Goal: Information Seeking & Learning: Understand process/instructions

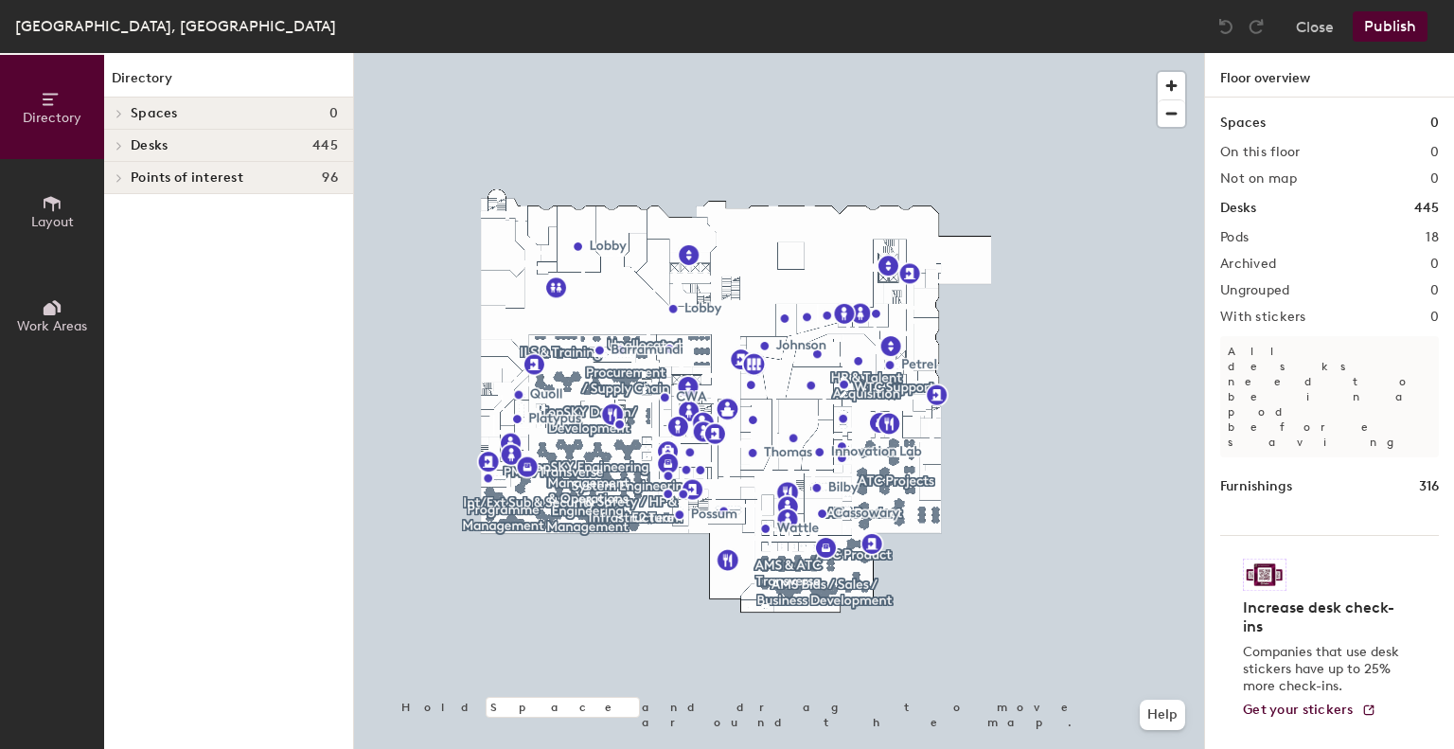
click at [115, 143] on icon at bounding box center [119, 145] width 8 height 9
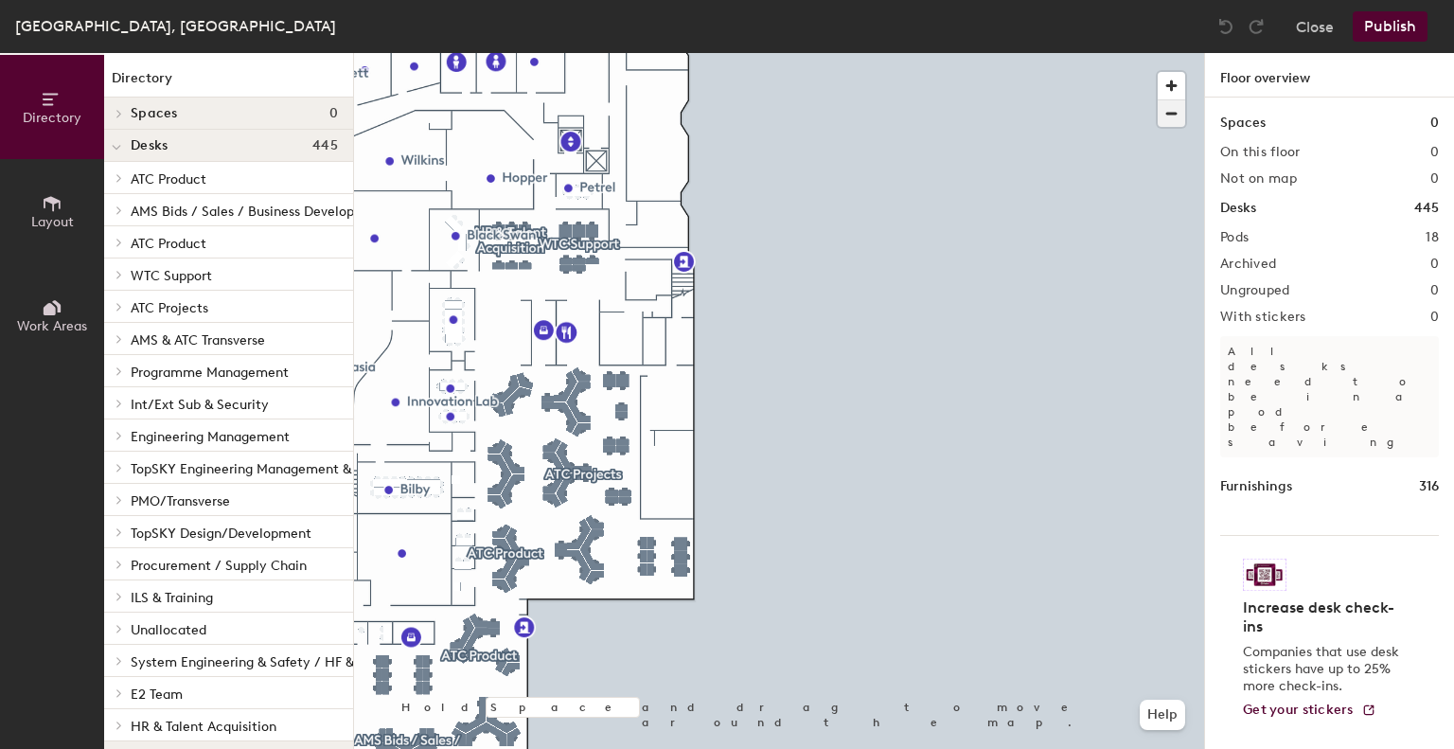
click at [1175, 119] on span "button" at bounding box center [1170, 113] width 27 height 26
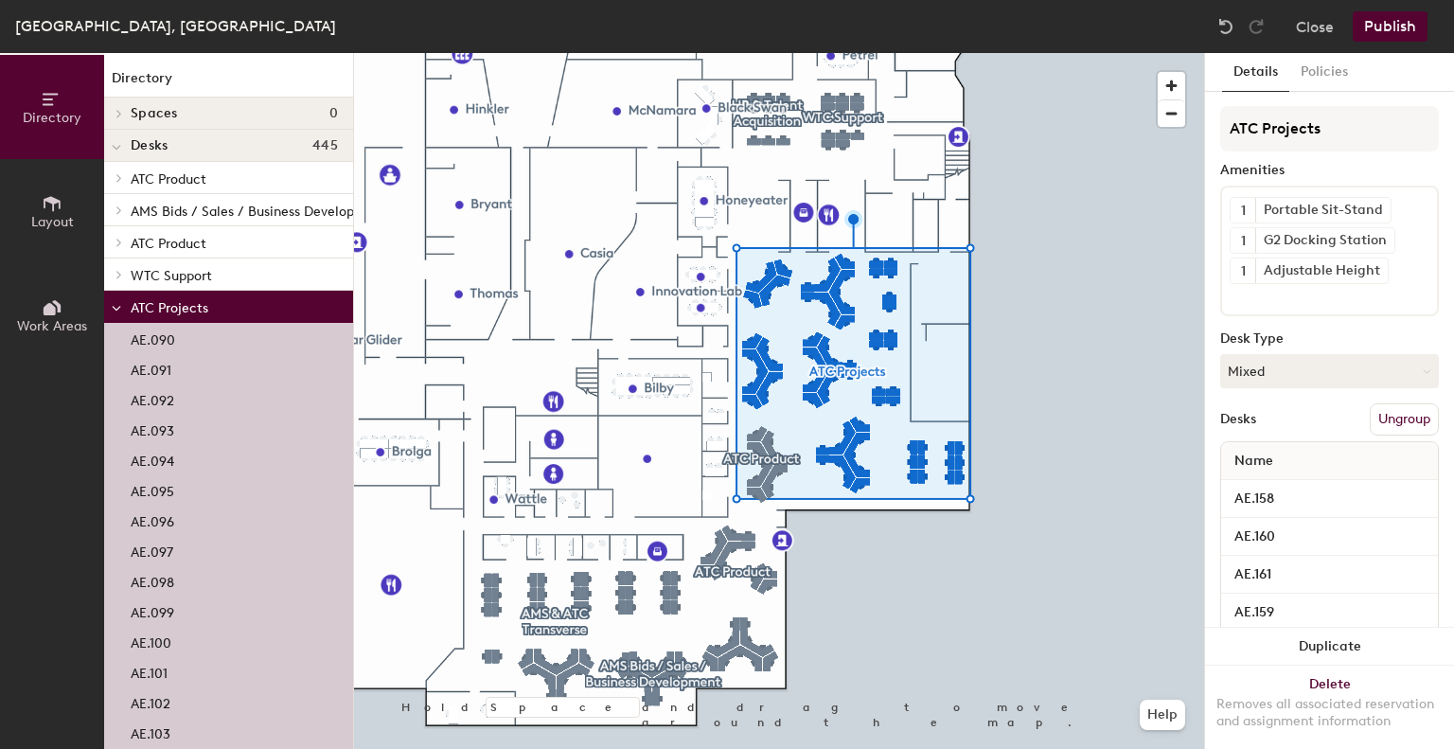
click at [148, 340] on p "AE.090" at bounding box center [153, 337] width 44 height 22
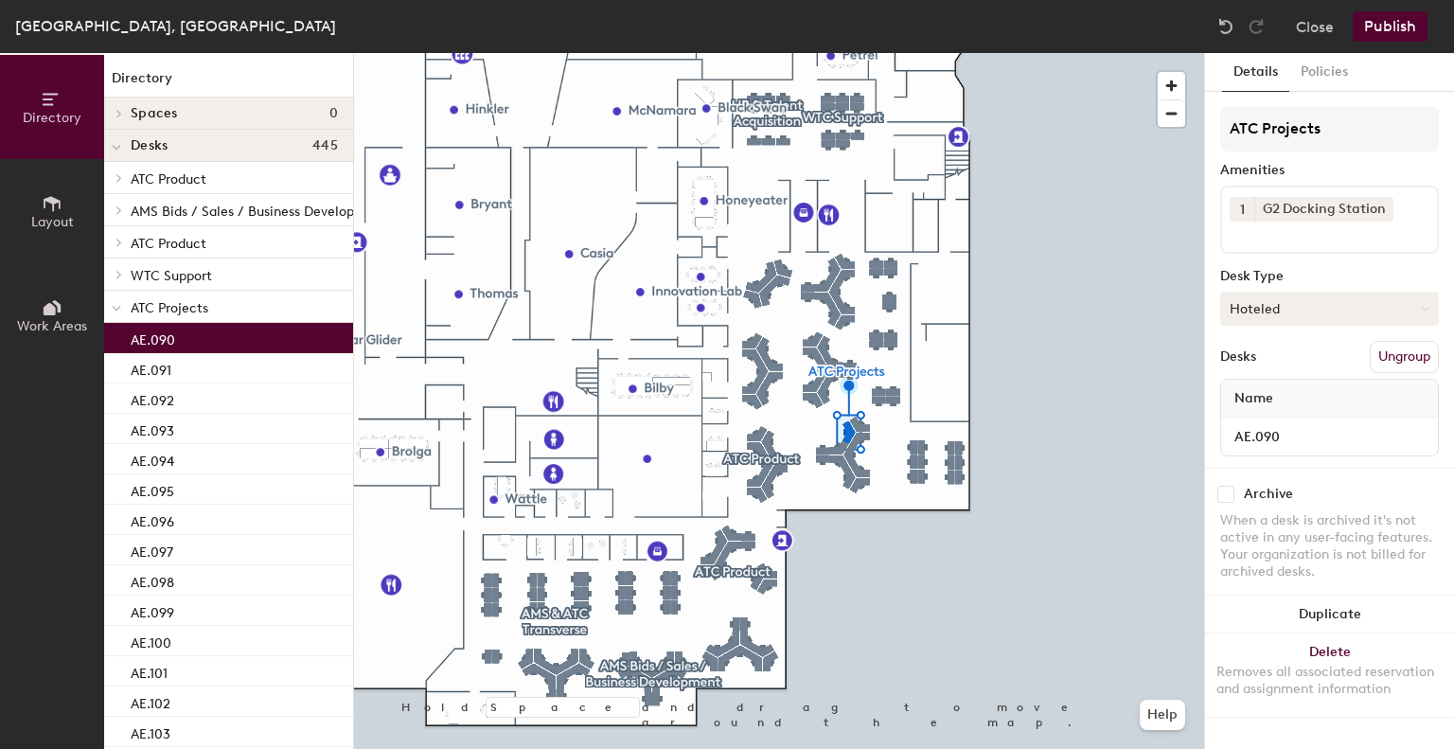
click at [1425, 305] on icon at bounding box center [1424, 309] width 9 height 9
click at [1165, 710] on button "Help" at bounding box center [1161, 714] width 45 height 30
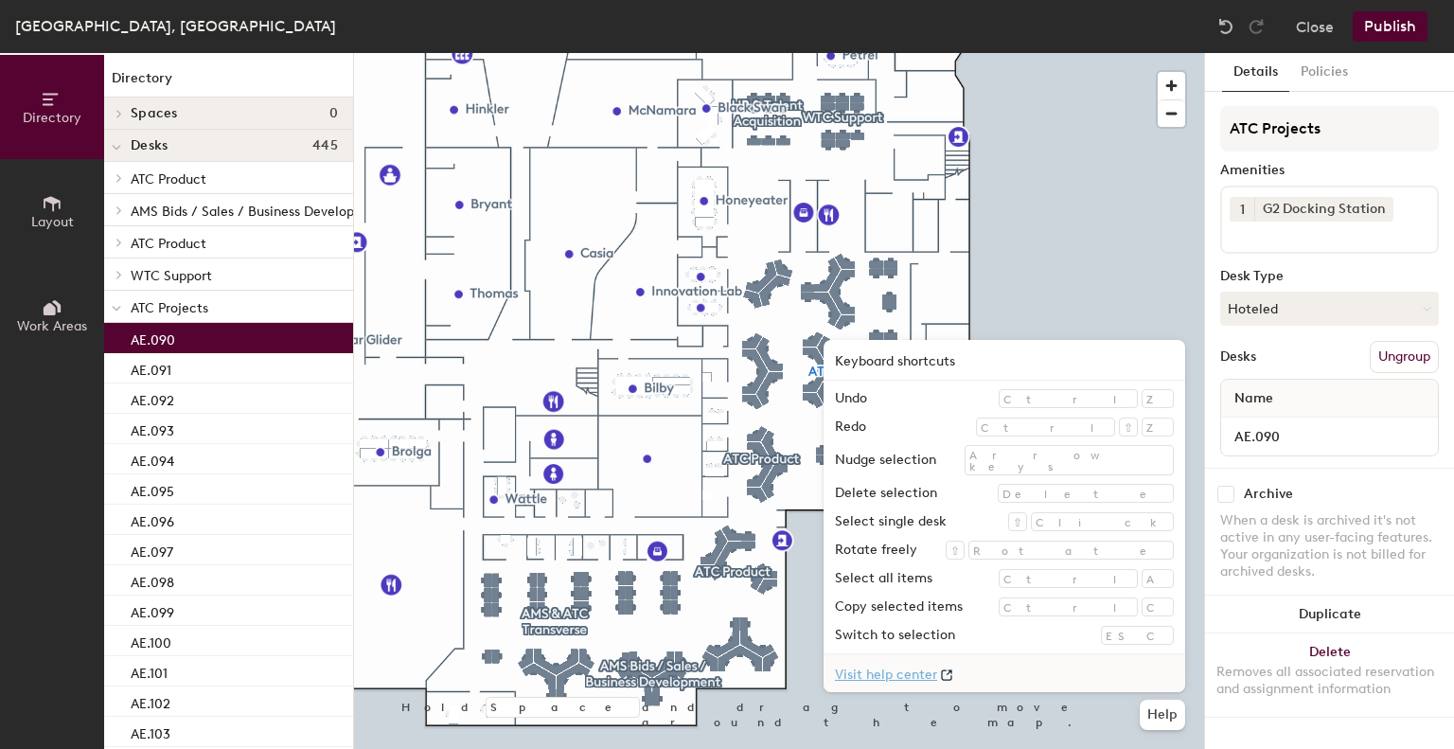
click at [1048, 671] on link "Visit help center" at bounding box center [1003, 673] width 361 height 38
